Goal: Task Accomplishment & Management: Manage account settings

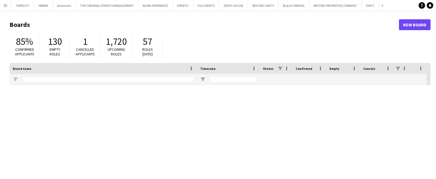
type input "****"
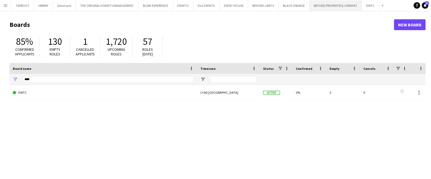
click at [328, 10] on button "BEYOND PROPERTIES/ OMNIYAT Close" at bounding box center [335, 5] width 52 height 11
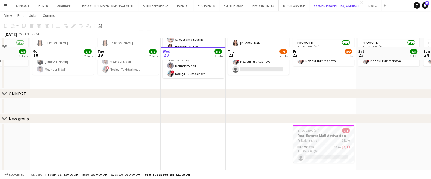
scroll to position [182, 0]
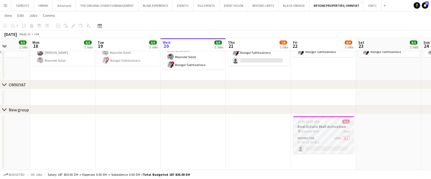
click at [329, 120] on div "17:00-23:00 (6h) 0/1" at bounding box center [323, 122] width 61 height 4
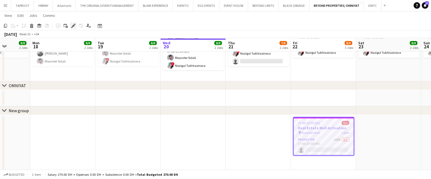
scroll to position [181, 0]
click at [76, 26] on div "Add job Add linked Job Edit Edit linked Job Applicants" at bounding box center [71, 26] width 42 height 7
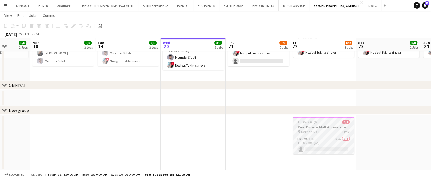
click at [308, 119] on app-job-card "17:00-23:00 (6h) 0/1 Real Estate Mall Activation pin Nakheel Mall 1 Role Promot…" at bounding box center [323, 136] width 61 height 38
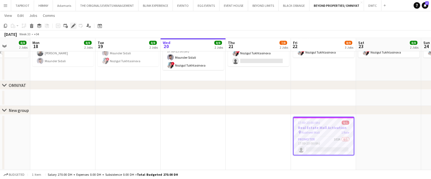
click at [74, 28] on icon "Edit" at bounding box center [73, 26] width 4 height 4
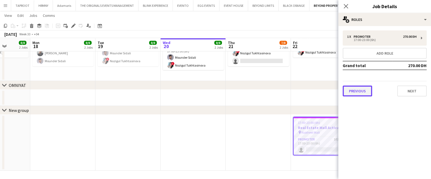
click at [362, 90] on button "Previous" at bounding box center [356, 91] width 29 height 11
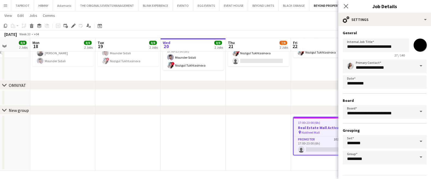
click at [415, 111] on span at bounding box center [420, 111] width 11 height 13
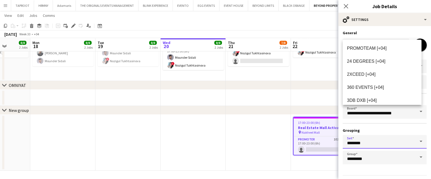
click at [395, 144] on input "********" at bounding box center [384, 142] width 84 height 14
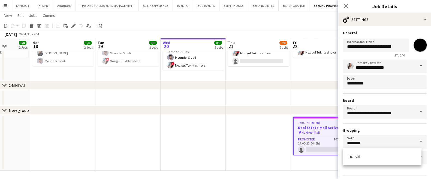
click at [415, 142] on span at bounding box center [420, 141] width 11 height 13
click at [403, 169] on form "**********" at bounding box center [384, 111] width 93 height 161
click at [415, 159] on span at bounding box center [420, 157] width 11 height 13
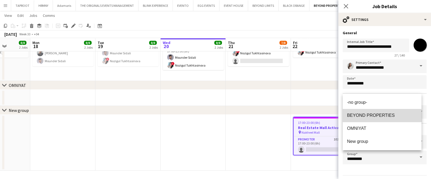
click at [379, 118] on span "BEYOND PROPERTIES" at bounding box center [382, 115] width 70 height 5
type input "**********"
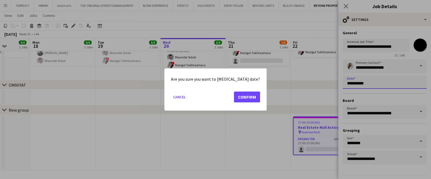
scroll to position [0, 0]
click at [242, 100] on button "Confirm" at bounding box center [247, 97] width 26 height 11
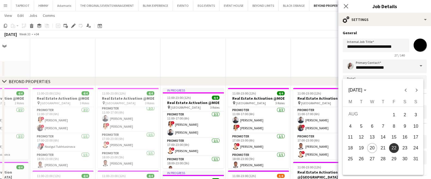
scroll to position [181, 0]
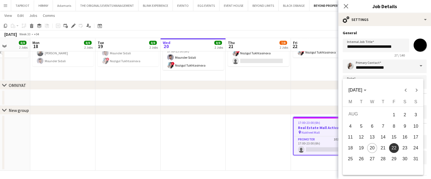
click at [349, 159] on span "25" at bounding box center [350, 159] width 10 height 10
type input "**********"
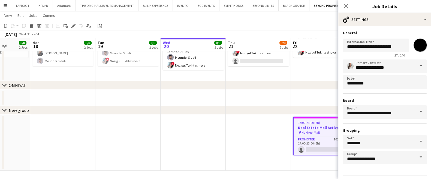
click at [274, 124] on app-date-cell at bounding box center [258, 143] width 65 height 56
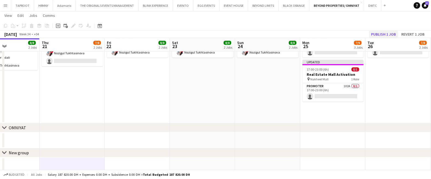
scroll to position [0, 215]
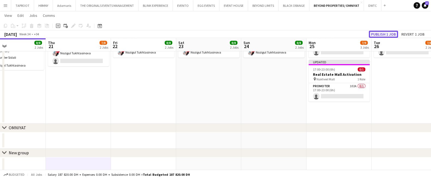
click at [384, 35] on button "Publish 1 job" at bounding box center [382, 34] width 29 height 7
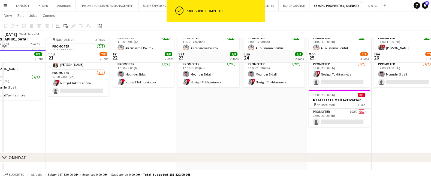
scroll to position [163, 0]
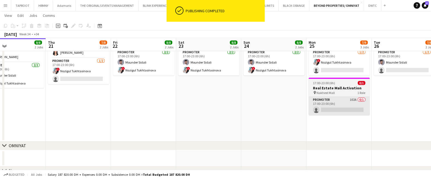
click at [351, 105] on app-card-role "Promoter 102A 0/1 17:00-23:00 (6h) single-neutral-actions" at bounding box center [338, 106] width 61 height 19
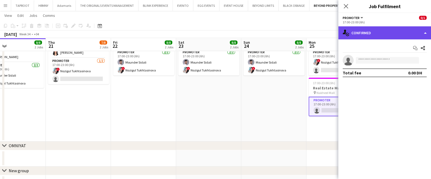
click at [388, 33] on div "single-neutral-actions-check-2 Confirmed" at bounding box center [384, 32] width 93 height 13
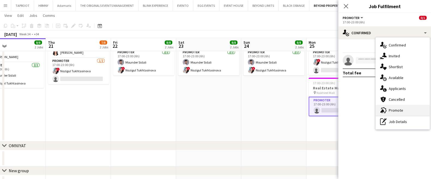
click at [390, 108] on div "advertising-megaphone Promote" at bounding box center [402, 110] width 54 height 11
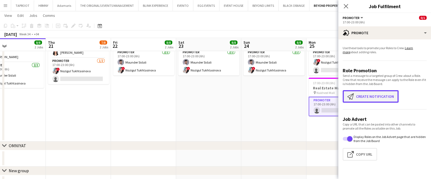
click at [377, 92] on button "Create notification Create notification" at bounding box center [370, 96] width 56 height 13
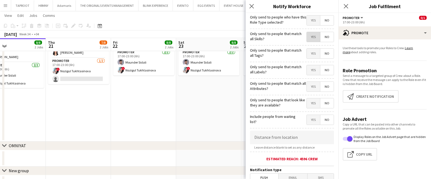
click at [310, 39] on span "Yes" at bounding box center [312, 37] width 13 height 10
click at [308, 52] on span "Yes" at bounding box center [312, 54] width 13 height 10
click at [306, 72] on span "Yes" at bounding box center [312, 70] width 13 height 10
click at [307, 82] on span "Yes" at bounding box center [312, 87] width 13 height 10
click at [309, 101] on span "Yes" at bounding box center [312, 104] width 13 height 10
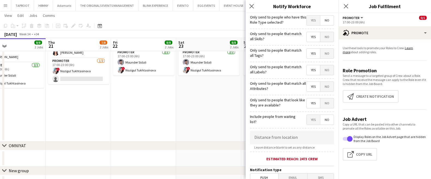
scroll to position [119, 0]
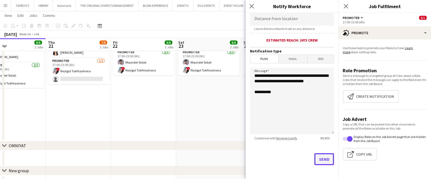
click at [319, 157] on button "Send" at bounding box center [324, 160] width 20 height 12
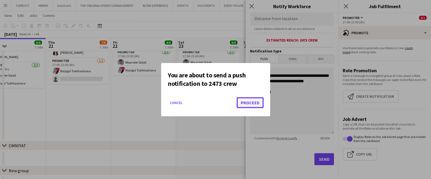
click at [252, 103] on button "Proceed" at bounding box center [249, 103] width 27 height 11
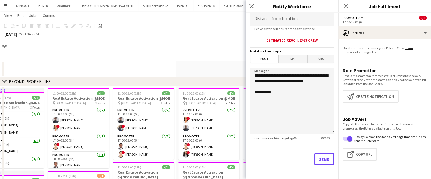
scroll to position [163, 0]
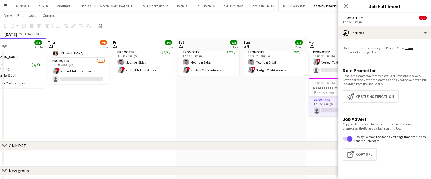
click at [274, 121] on app-date-cell "11:00-23:00 (12h) 4/4 Real Estate Activation @MOE pin Mall of Emirates 2 Roles …" at bounding box center [273, 32] width 65 height 219
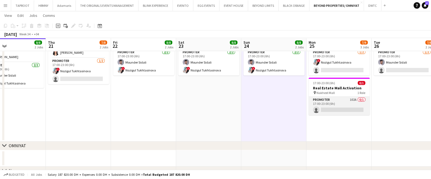
click at [350, 101] on app-card-role "Promoter 102A 0/1 17:00-23:00 (6h) single-neutral-actions" at bounding box center [338, 106] width 61 height 19
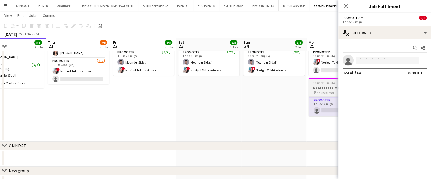
click at [324, 81] on span "17:00-23:00 (6h)" at bounding box center [324, 83] width 22 height 4
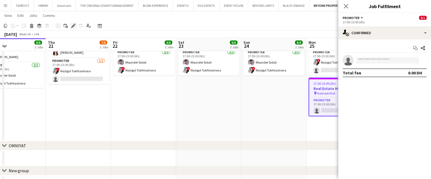
click at [74, 27] on icon "Edit" at bounding box center [73, 26] width 4 height 4
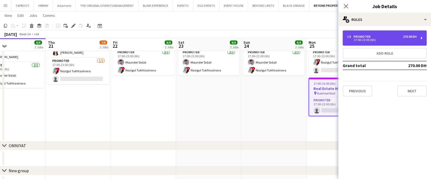
click at [404, 41] on div "17:00-23:00 (6h)" at bounding box center [381, 40] width 69 height 3
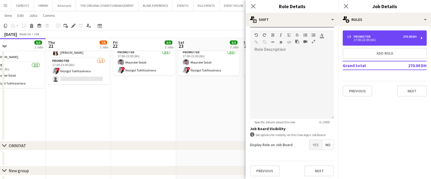
scroll to position [160, 0]
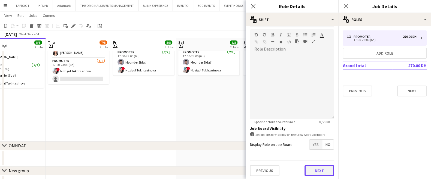
click at [317, 170] on button "Next" at bounding box center [318, 171] width 29 height 11
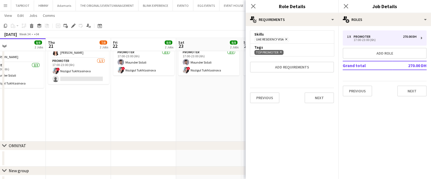
scroll to position [0, 0]
click at [226, 108] on app-date-cell "11:00-23:00 (12h) 4/4 Real Estate Activation @MOE pin Mall of Emirates 2 Roles …" at bounding box center [208, 32] width 65 height 219
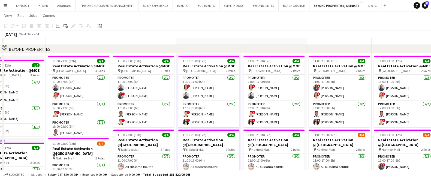
scroll to position [4, 0]
